Goal: Transaction & Acquisition: Purchase product/service

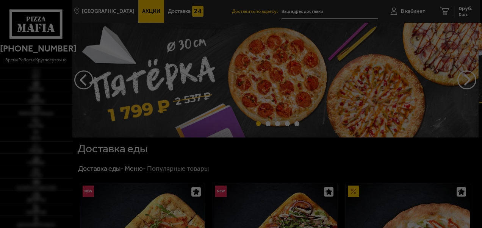
type input "[STREET_ADDRESS]"
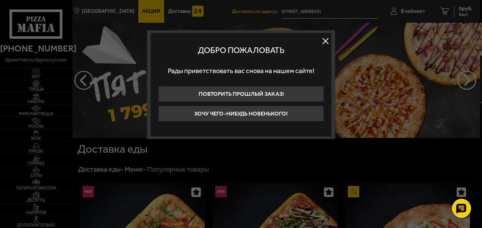
click at [326, 38] on button at bounding box center [325, 40] width 11 height 11
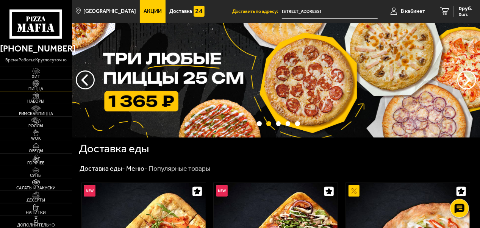
click at [32, 85] on img at bounding box center [36, 83] width 19 height 7
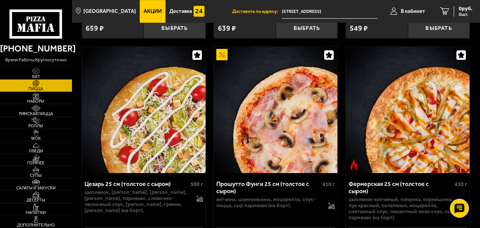
scroll to position [1219, 0]
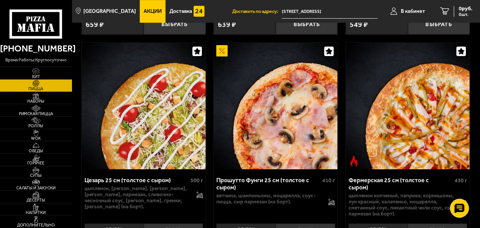
click at [397, 97] on img at bounding box center [408, 106] width 124 height 127
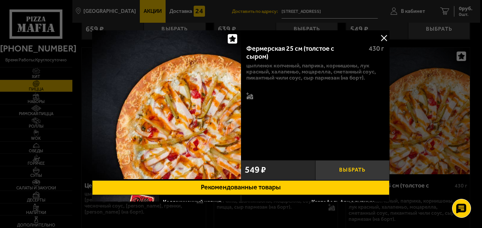
click at [367, 163] on button "Выбрать" at bounding box center [352, 170] width 74 height 20
click at [382, 38] on button at bounding box center [384, 37] width 11 height 11
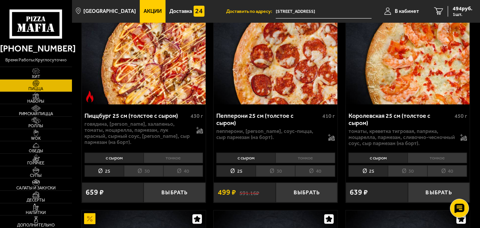
scroll to position [1485, 0]
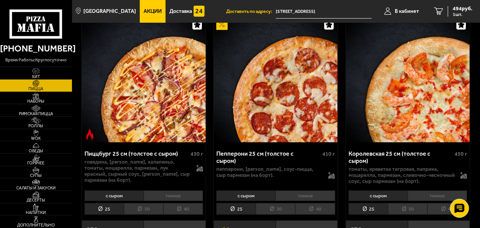
click at [298, 223] on button "Выбрать" at bounding box center [307, 231] width 62 height 20
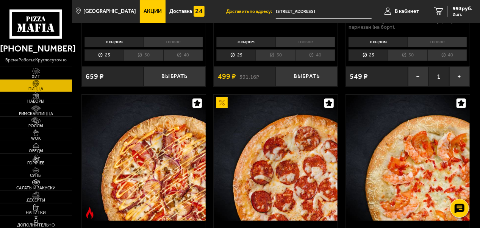
scroll to position [1409, 0]
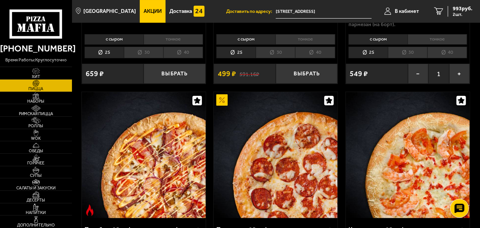
click at [295, 146] on img at bounding box center [276, 155] width 124 height 127
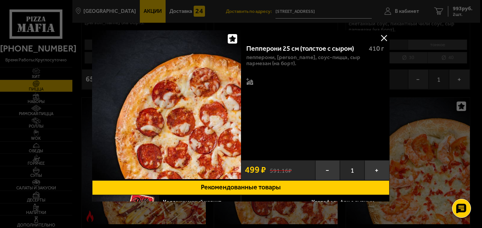
click at [382, 39] on button at bounding box center [384, 37] width 11 height 11
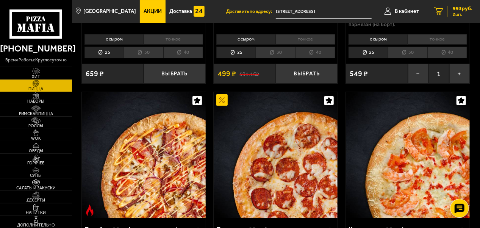
click at [462, 11] on span "993 руб." at bounding box center [463, 8] width 20 height 5
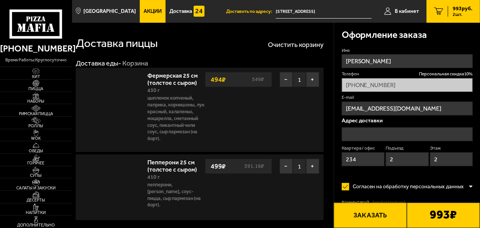
type input "[STREET_ADDRESS]"
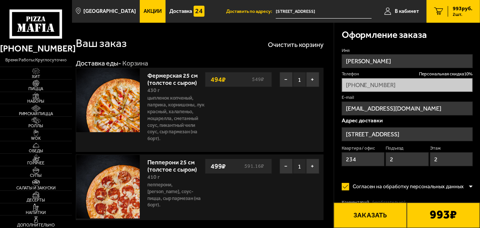
scroll to position [38, 0]
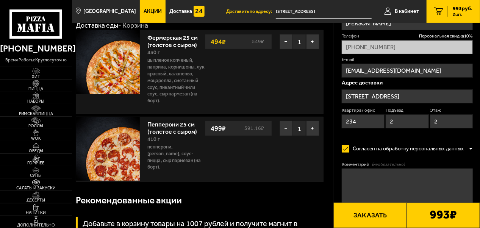
click at [117, 155] on img at bounding box center [108, 149] width 64 height 64
click at [36, 112] on span "Римская пицца" at bounding box center [36, 114] width 72 height 4
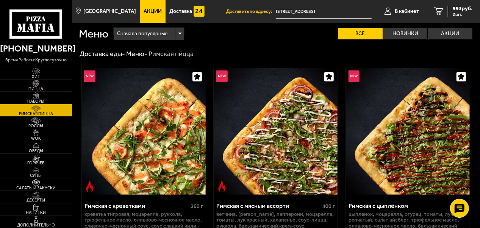
click at [36, 87] on span "Пицца" at bounding box center [36, 89] width 72 height 4
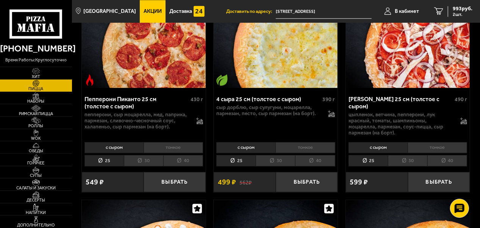
scroll to position [834, 0]
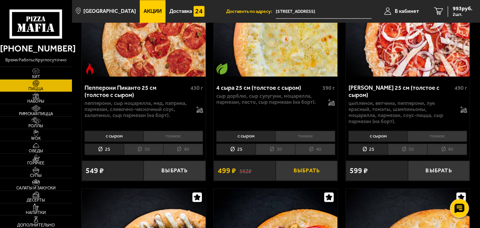
click at [304, 167] on button "Выбрать" at bounding box center [307, 171] width 62 height 20
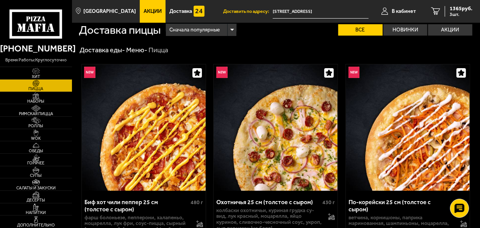
scroll to position [0, 0]
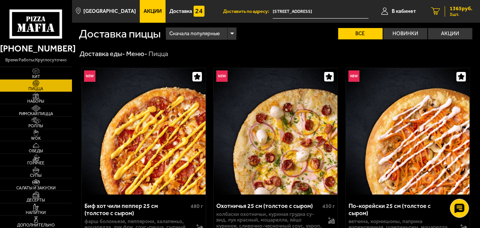
click at [459, 9] on span "1365 руб." at bounding box center [461, 8] width 23 height 5
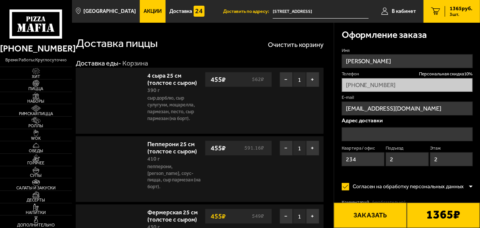
type input "[STREET_ADDRESS]"
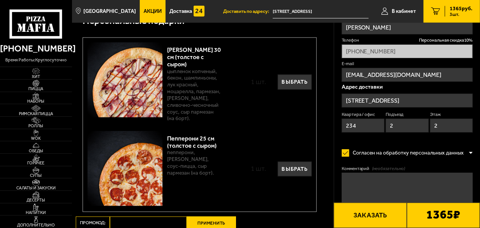
scroll to position [497, 0]
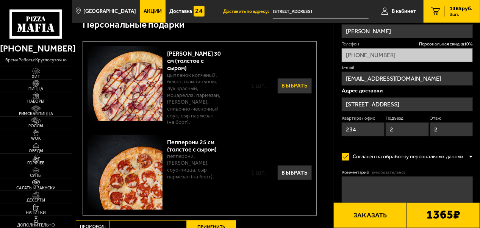
click at [299, 83] on button "Выбрать" at bounding box center [295, 85] width 34 height 15
click at [290, 171] on button "Выбрать" at bounding box center [295, 173] width 34 height 15
type input "[PHONE_NUMBER]"
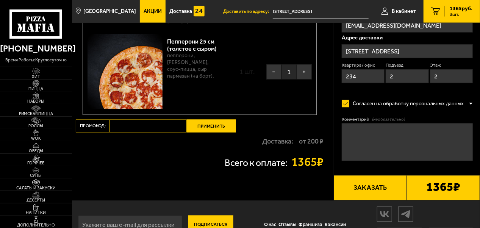
scroll to position [619, 0]
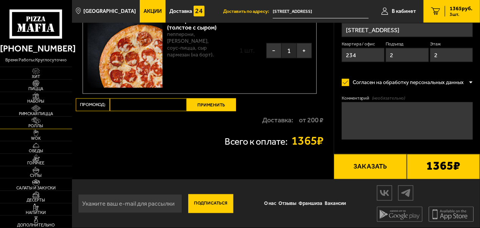
click at [42, 123] on img at bounding box center [36, 120] width 19 height 7
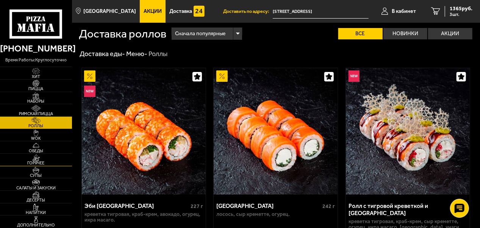
click at [46, 159] on img at bounding box center [36, 157] width 19 height 7
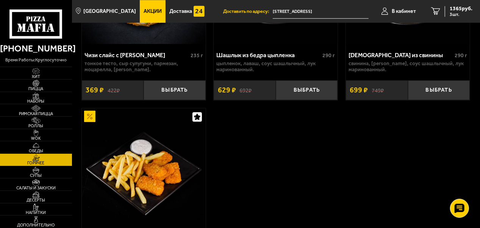
scroll to position [1100, 0]
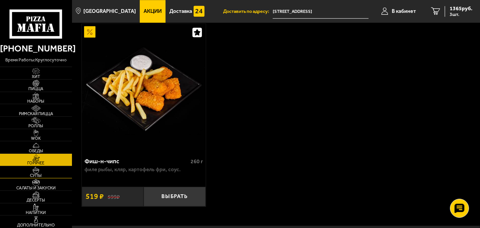
click at [37, 171] on img at bounding box center [36, 170] width 19 height 7
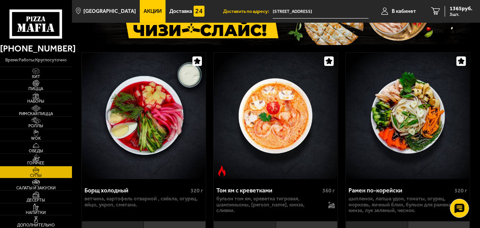
scroll to position [72, 0]
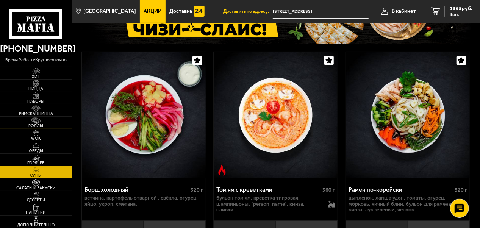
click at [39, 121] on img at bounding box center [36, 120] width 19 height 7
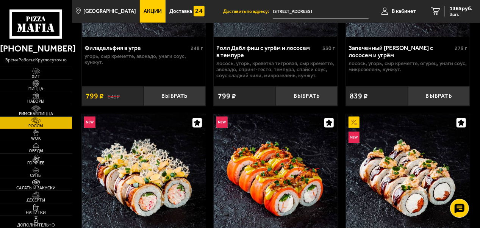
scroll to position [570, 0]
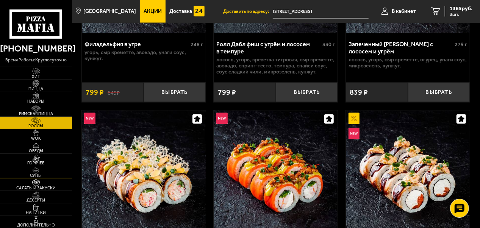
click at [37, 172] on img at bounding box center [36, 170] width 19 height 7
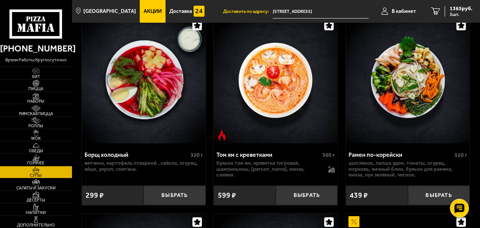
scroll to position [110, 0]
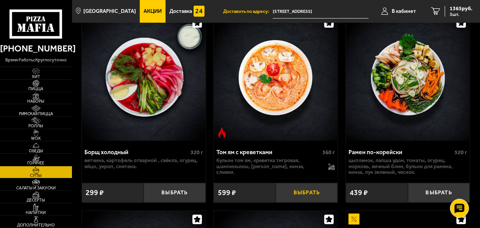
click at [292, 191] on button "Выбрать" at bounding box center [307, 193] width 62 height 20
click at [455, 10] on span "1904 руб." at bounding box center [461, 8] width 23 height 5
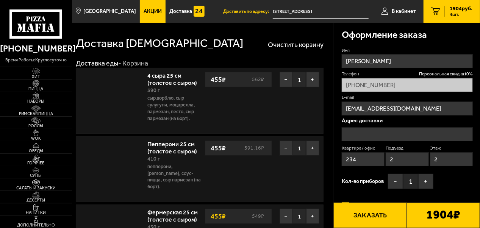
type input "[STREET_ADDRESS]"
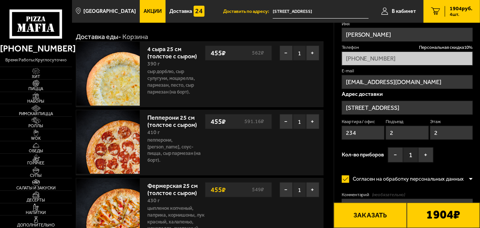
scroll to position [38, 0]
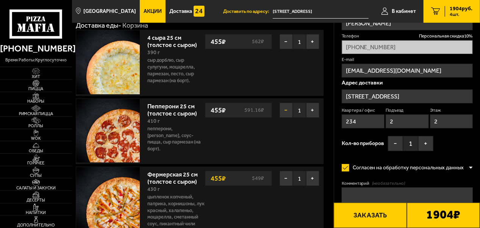
click at [283, 113] on button "−" at bounding box center [286, 110] width 13 height 15
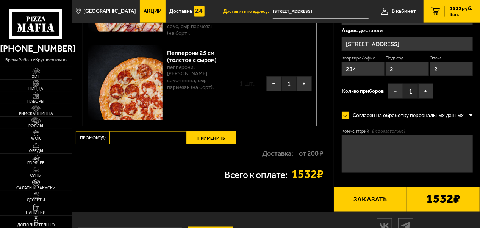
scroll to position [545, 0]
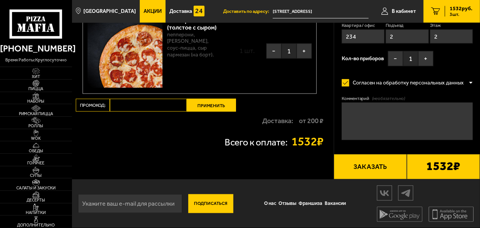
click at [367, 168] on button "Заказать" at bounding box center [370, 166] width 73 height 25
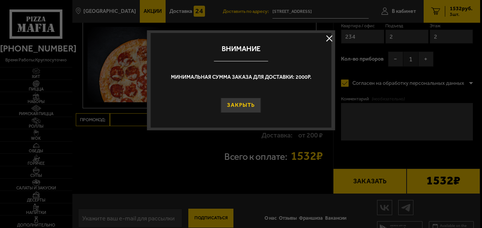
click at [246, 106] on button "Закрыть" at bounding box center [241, 105] width 40 height 15
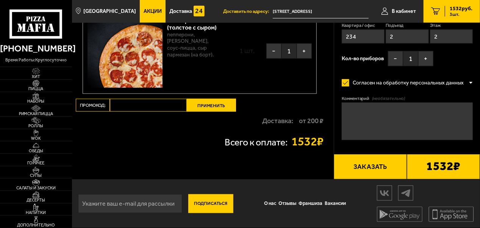
click at [367, 170] on button "Заказать" at bounding box center [370, 166] width 73 height 25
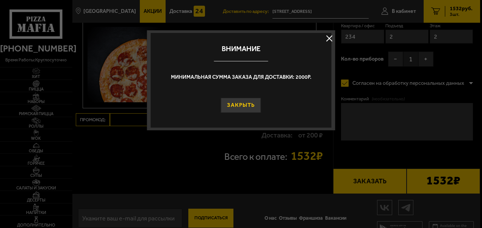
click at [243, 105] on button "Закрыть" at bounding box center [241, 105] width 40 height 15
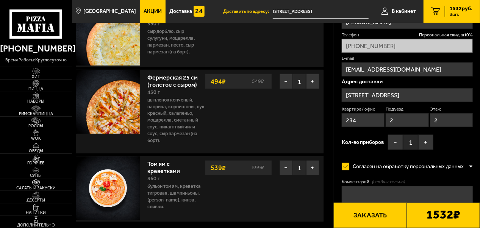
scroll to position [76, 0]
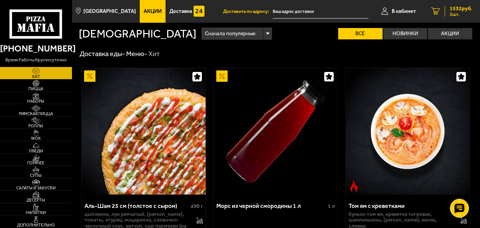
click at [469, 12] on span "3 шт." at bounding box center [461, 14] width 23 height 5
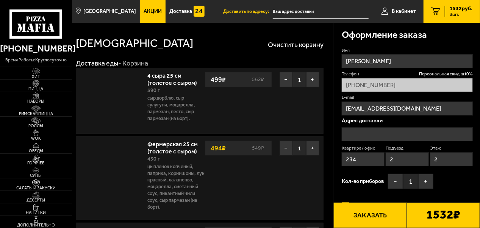
type input "[STREET_ADDRESS]"
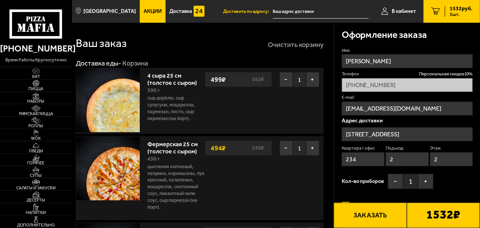
click at [285, 45] on button "Очистить корзину" at bounding box center [296, 44] width 56 height 7
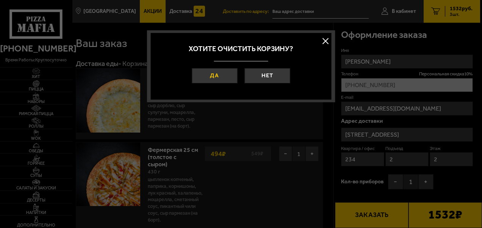
click at [229, 75] on button "Да" at bounding box center [214, 75] width 45 height 15
